Goal: Task Accomplishment & Management: Use online tool/utility

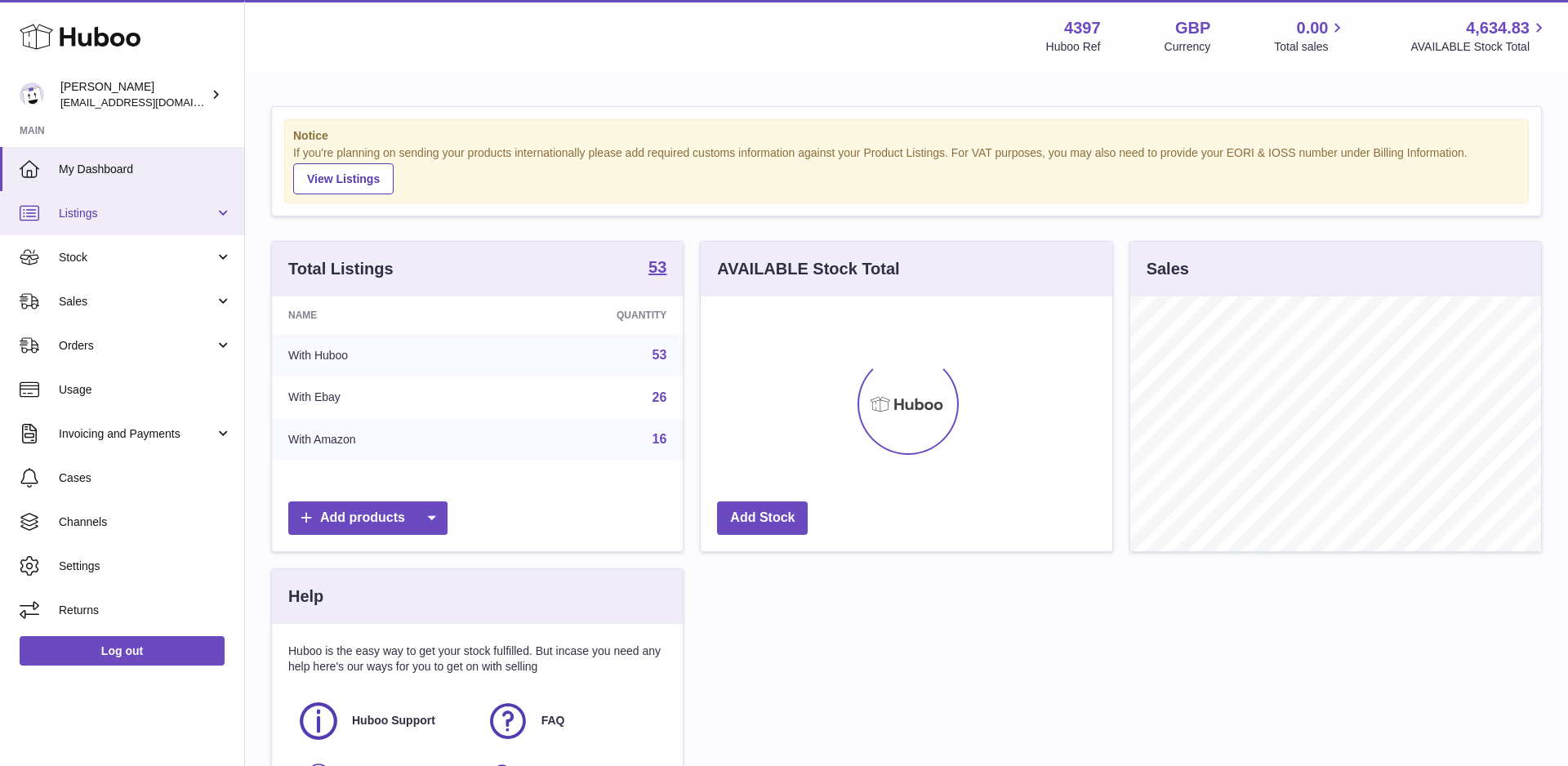
scroll to position [255, 411]
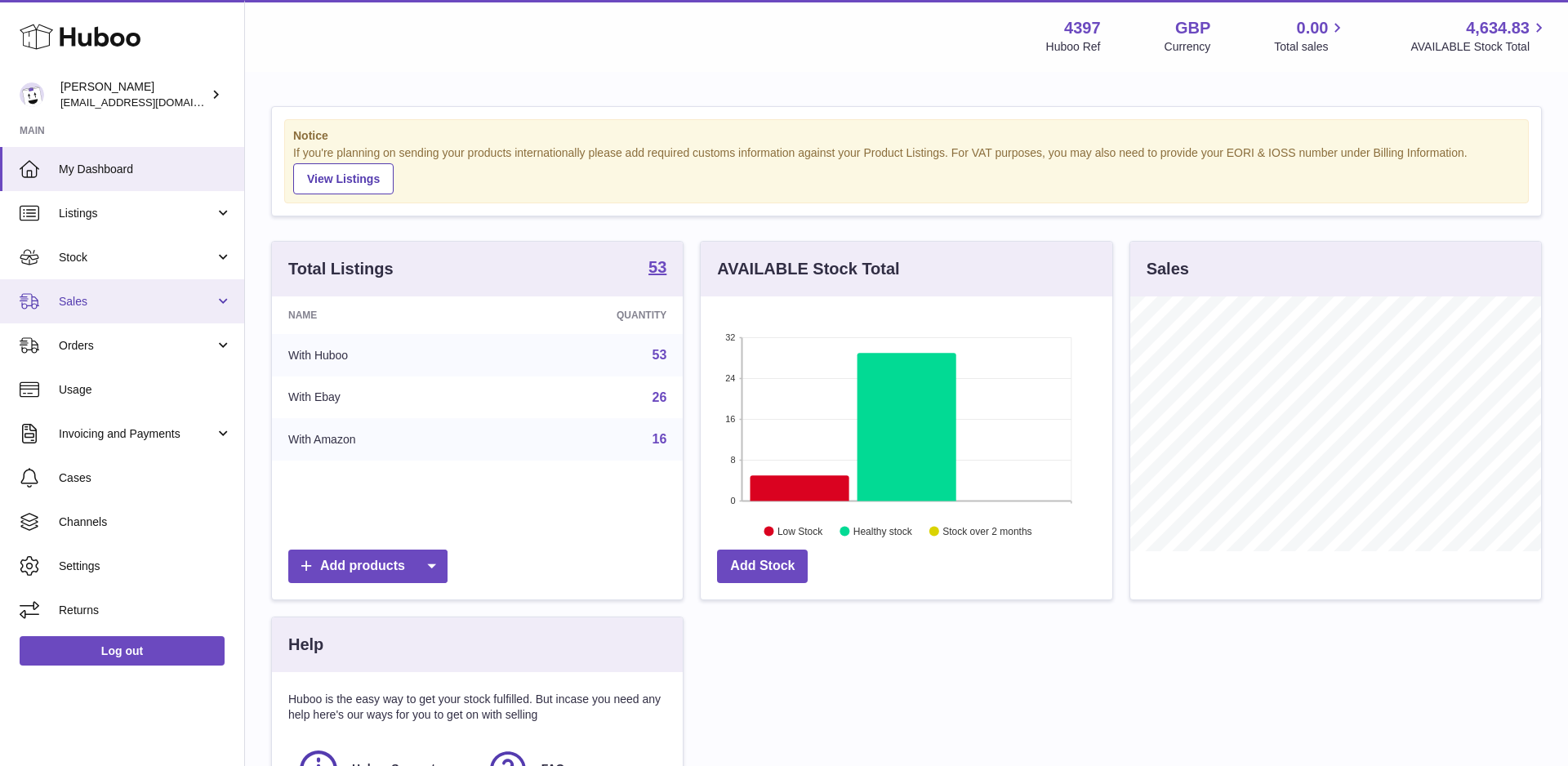
click at [105, 292] on link "Sales" at bounding box center [121, 301] width 244 height 44
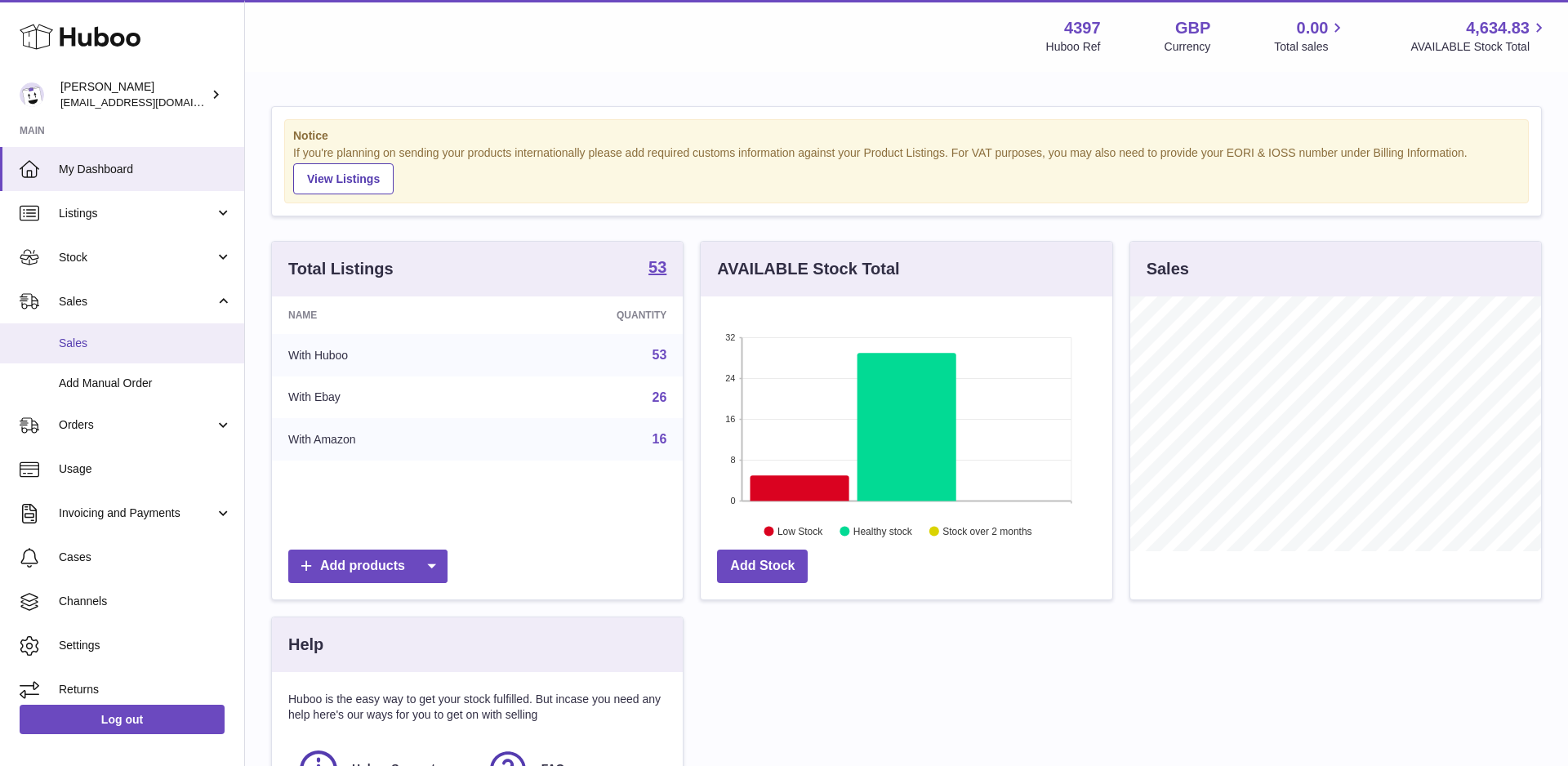
click at [108, 337] on span "Sales" at bounding box center [145, 343] width 174 height 16
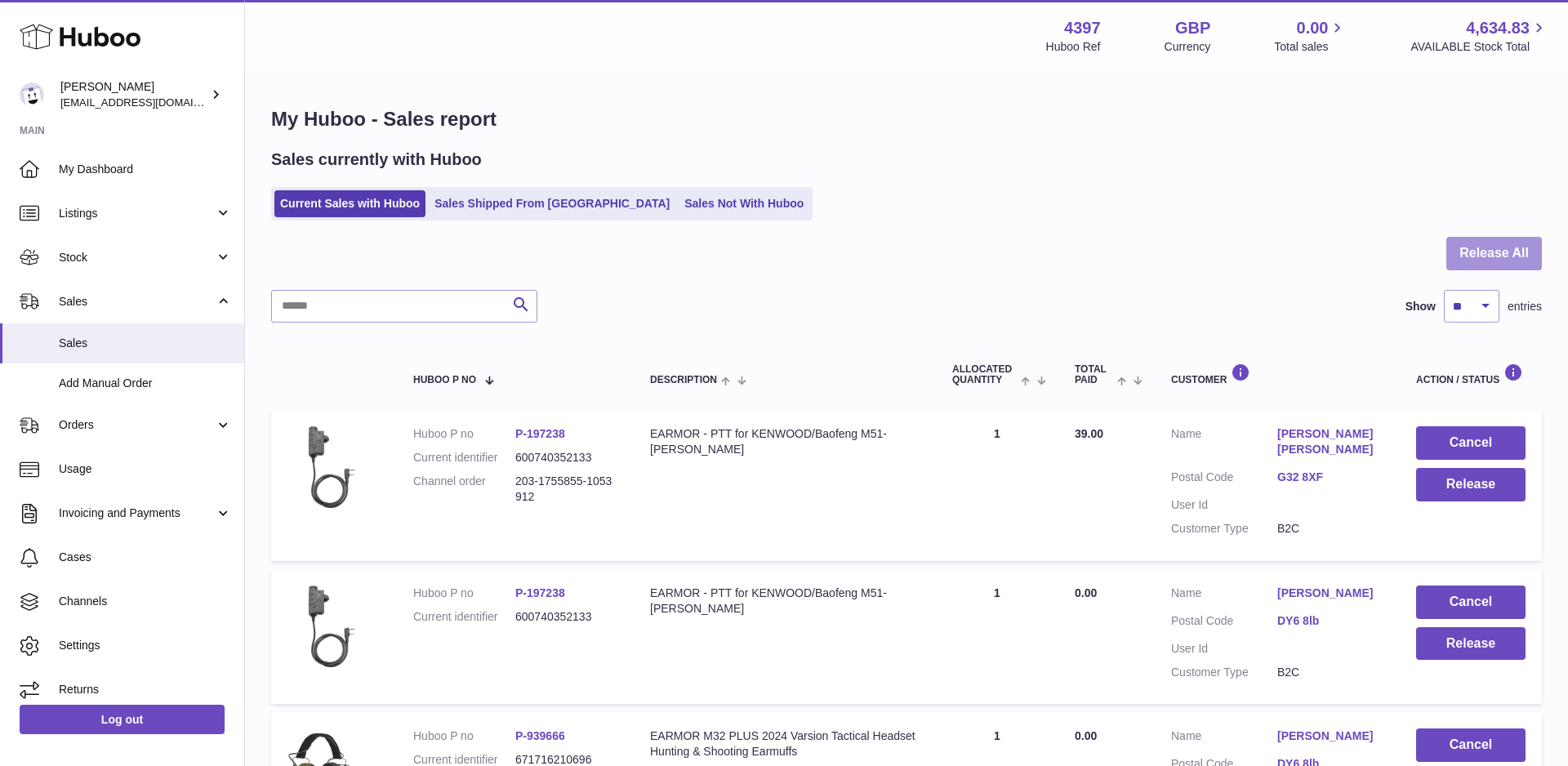
click at [1498, 257] on button "Release All" at bounding box center [1494, 253] width 96 height 34
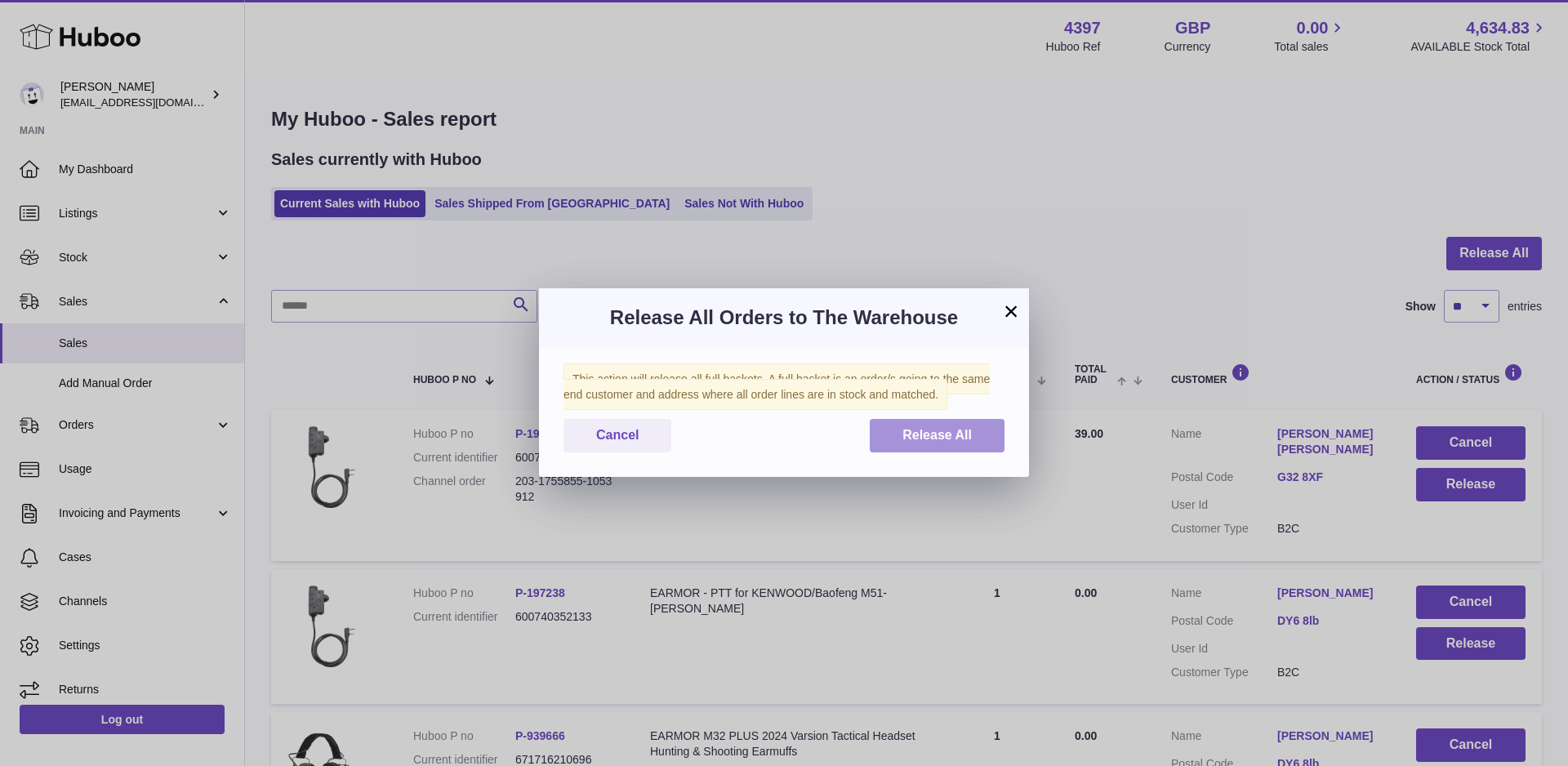
click at [972, 433] on button "Release All" at bounding box center [938, 435] width 135 height 34
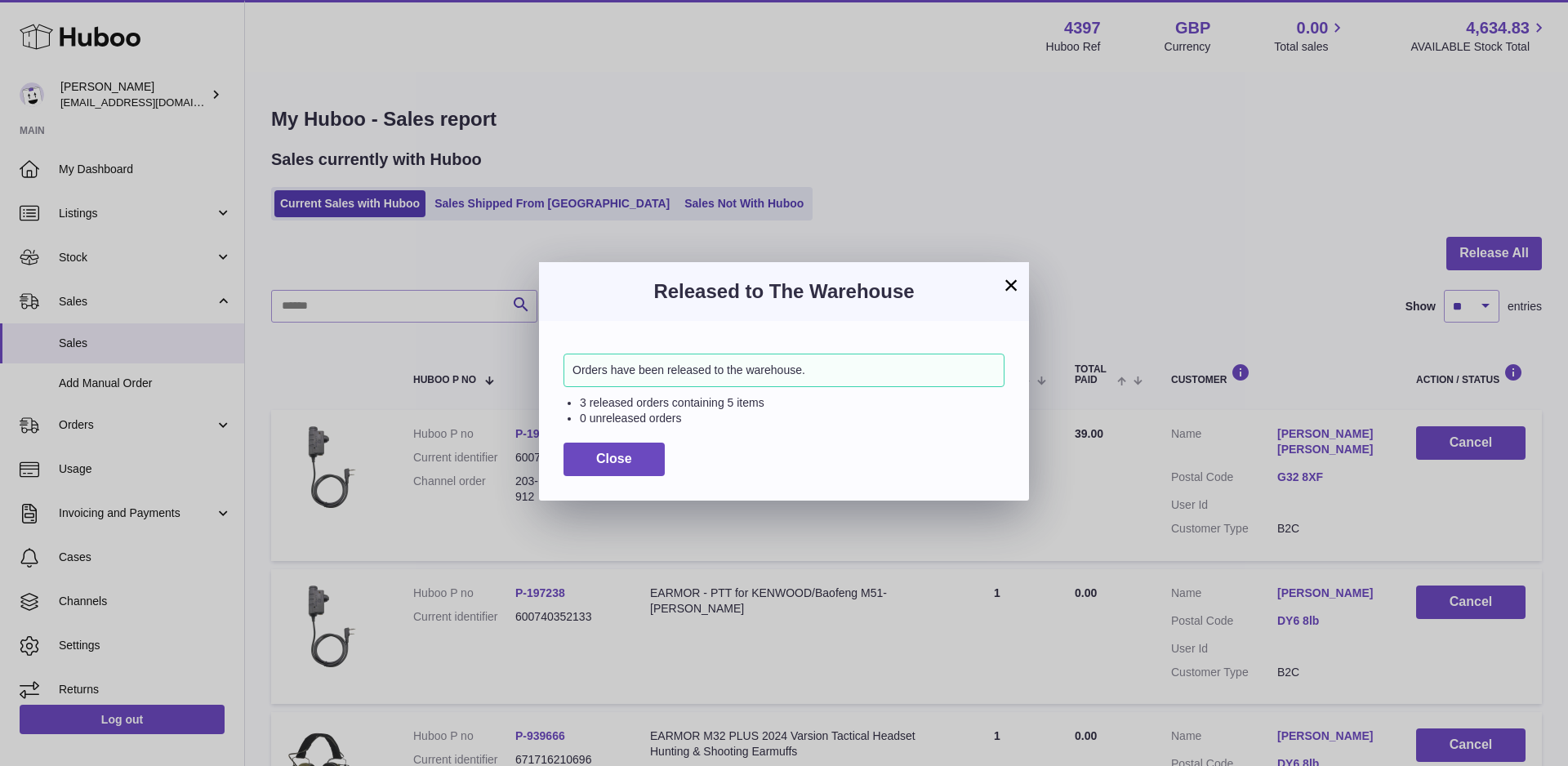
click at [1002, 285] on button "×" at bounding box center [1011, 284] width 19 height 19
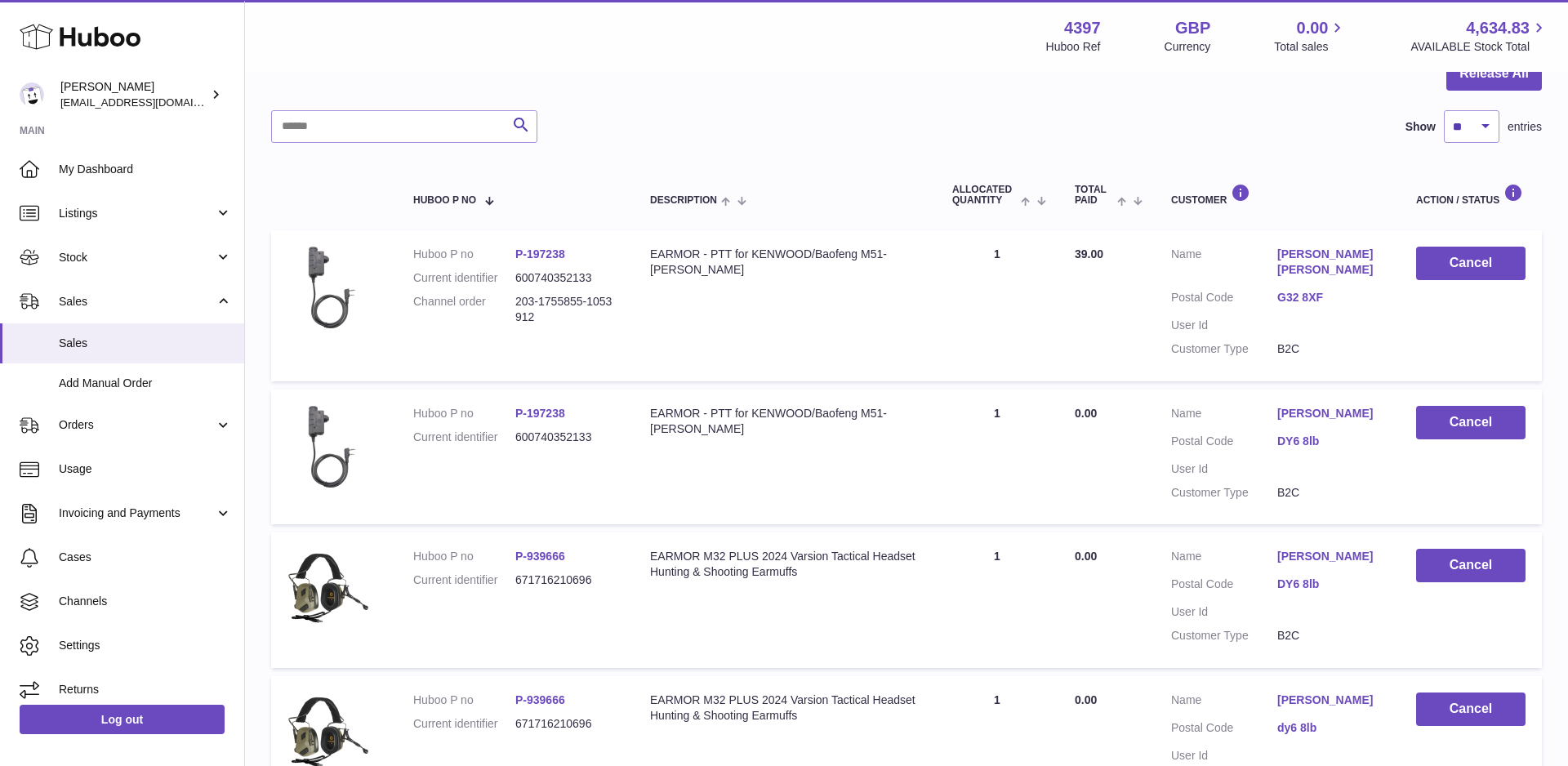
scroll to position [507, 0]
